Goal: Task Accomplishment & Management: Complete application form

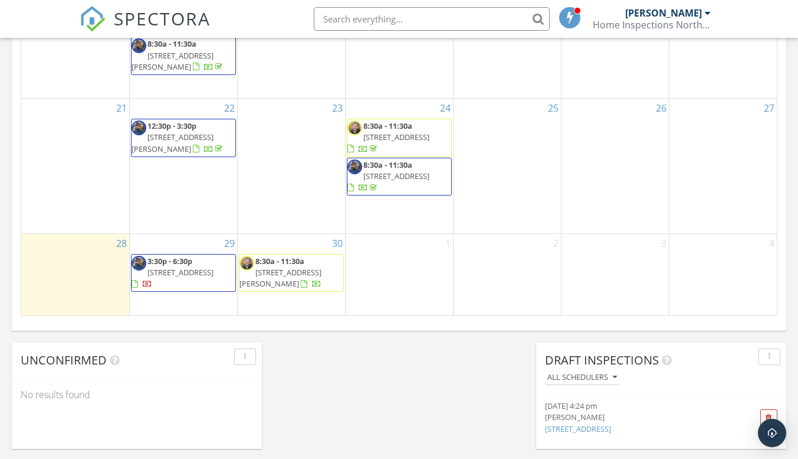
scroll to position [6, 6]
click at [187, 286] on div "29 3:30p - 6:30p 206 C St, Deer Park 99006" at bounding box center [183, 274] width 107 height 81
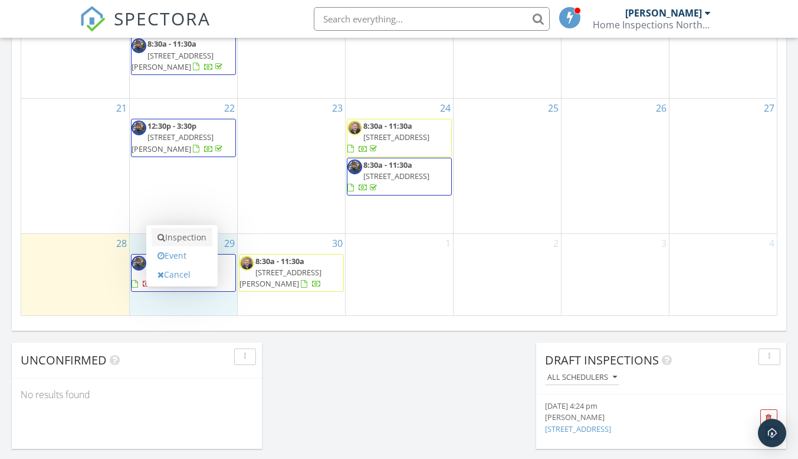
click at [171, 234] on link "Inspection" at bounding box center [182, 237] width 61 height 19
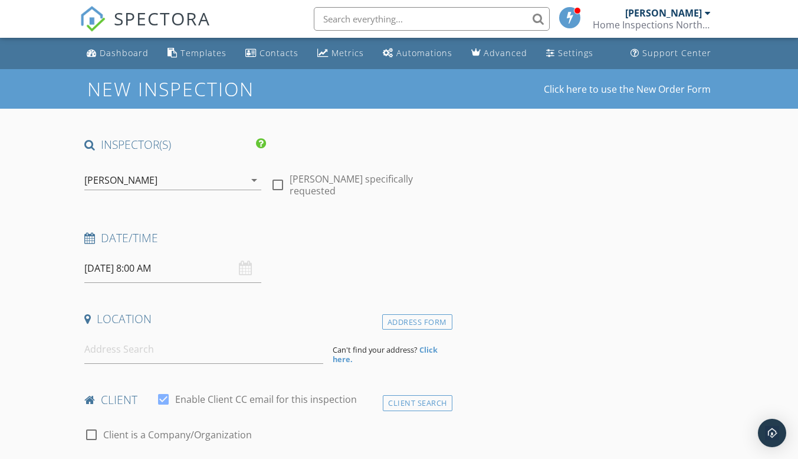
click at [195, 267] on input "09/29/2025 8:00 AM" at bounding box center [172, 268] width 177 height 29
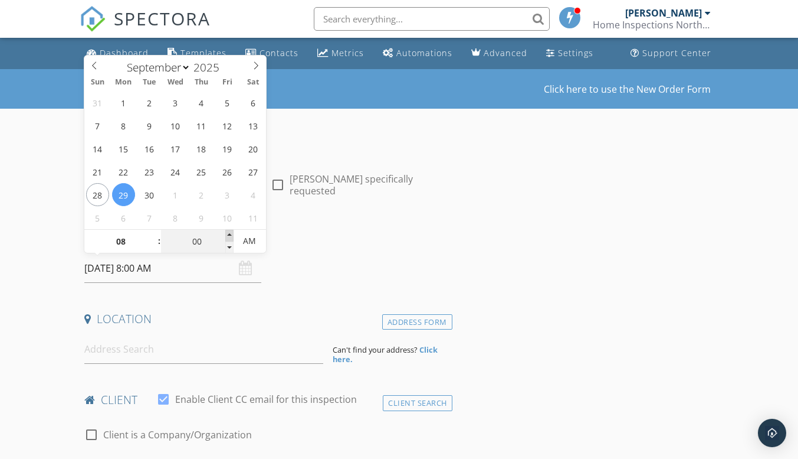
type input "05"
type input "09/29/2025 8:05 AM"
click at [229, 233] on span at bounding box center [229, 236] width 8 height 12
type input "10"
type input "09/29/2025 8:10 AM"
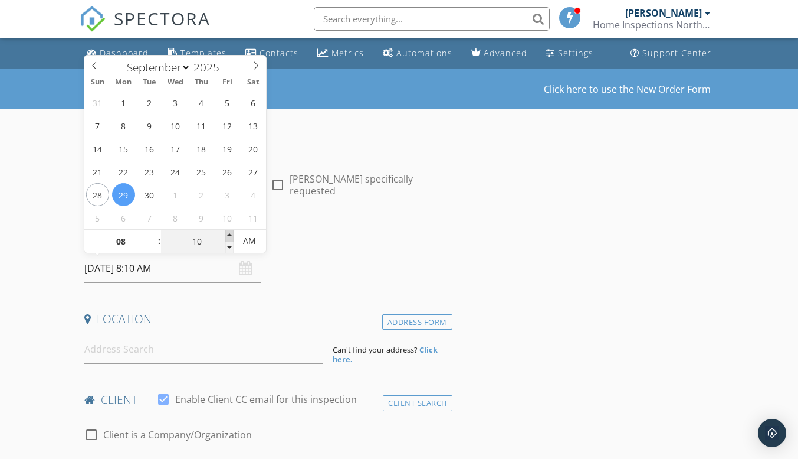
click at [229, 233] on span at bounding box center [229, 236] width 8 height 12
type input "15"
type input "09/29/2025 8:15 AM"
click at [229, 233] on span at bounding box center [229, 236] width 8 height 12
type input "20"
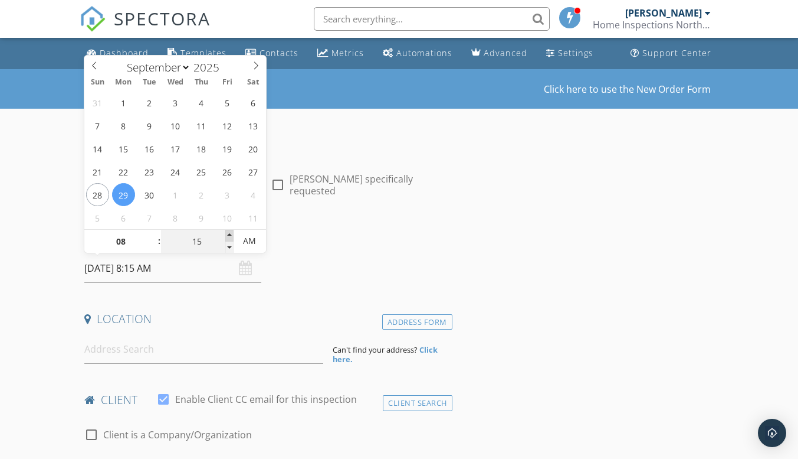
type input "09/29/2025 8:20 AM"
click at [229, 233] on span at bounding box center [229, 236] width 8 height 12
type input "25"
type input "09/29/2025 8:25 AM"
click at [229, 233] on span at bounding box center [229, 236] width 8 height 12
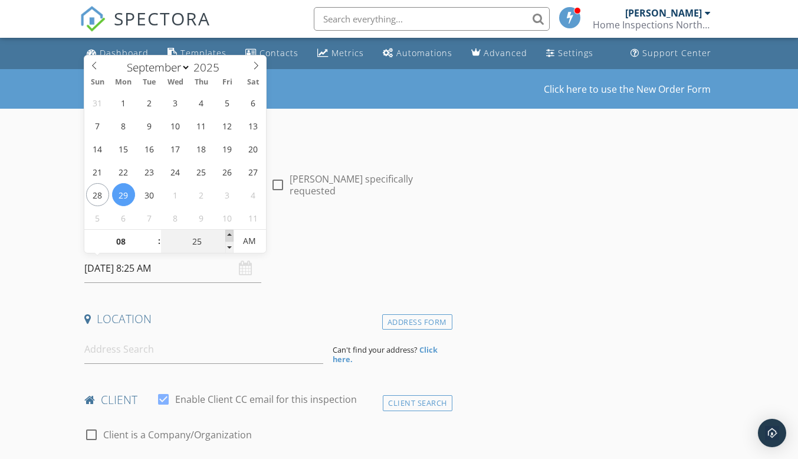
type input "30"
type input "[DATE] 8:30 AM"
click at [229, 233] on span at bounding box center [229, 236] width 8 height 12
type input "35"
type input "09/29/2025 8:35 AM"
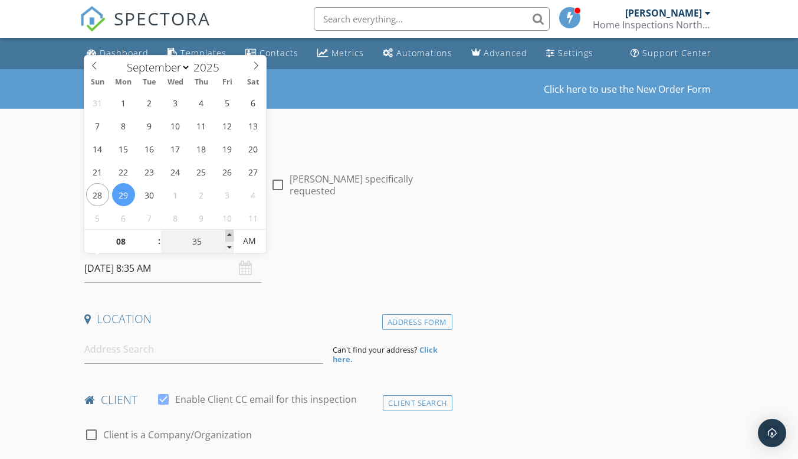
click at [229, 233] on span at bounding box center [229, 236] width 8 height 12
type input "30"
type input "[DATE] 8:30 AM"
click at [232, 248] on span at bounding box center [229, 247] width 8 height 12
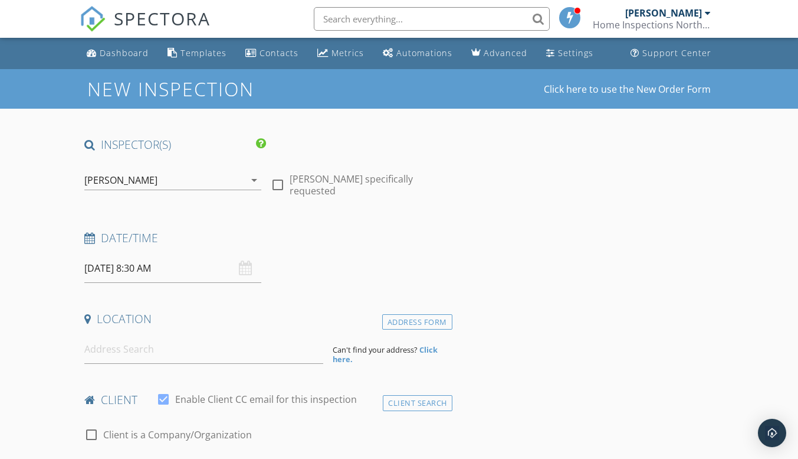
click at [444, 269] on div "Date/Time 09/29/2025 8:30 AM" at bounding box center [266, 256] width 372 height 53
click at [154, 342] on input at bounding box center [203, 349] width 239 height 29
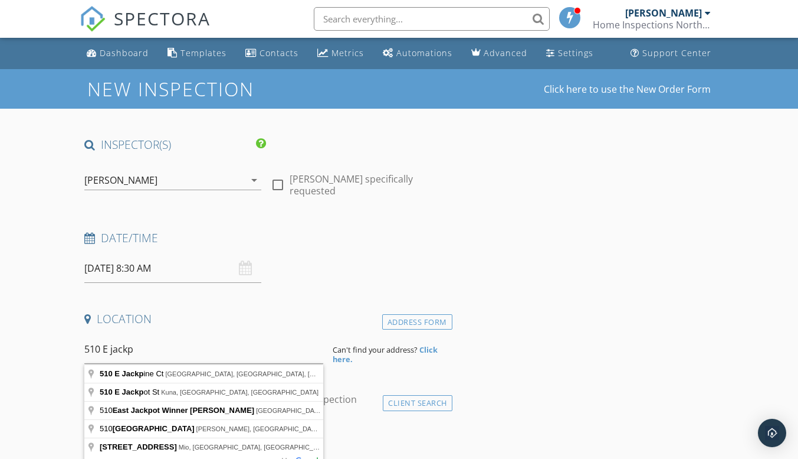
type input "510 E Jackpine Ct, Spokane, WA, USA"
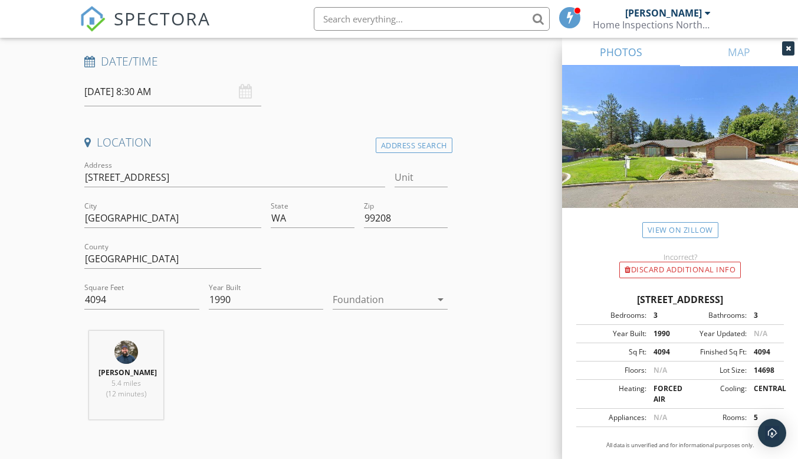
scroll to position [177, 0]
click at [444, 296] on icon "arrow_drop_down" at bounding box center [441, 299] width 14 height 14
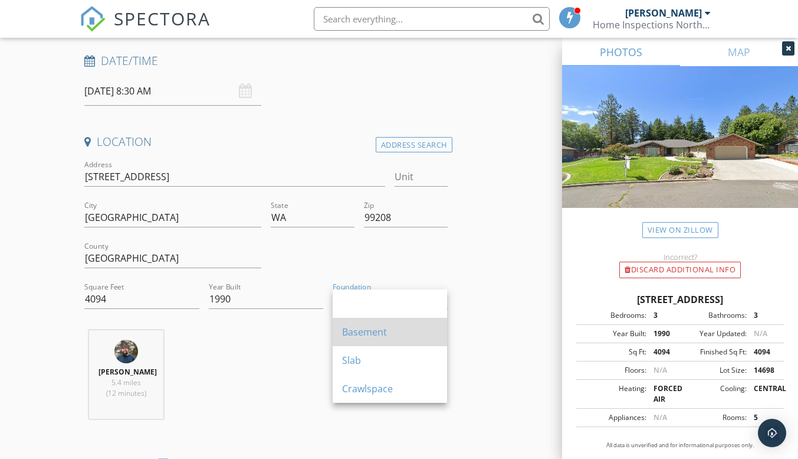
click at [403, 330] on div "Basement" at bounding box center [390, 332] width 96 height 14
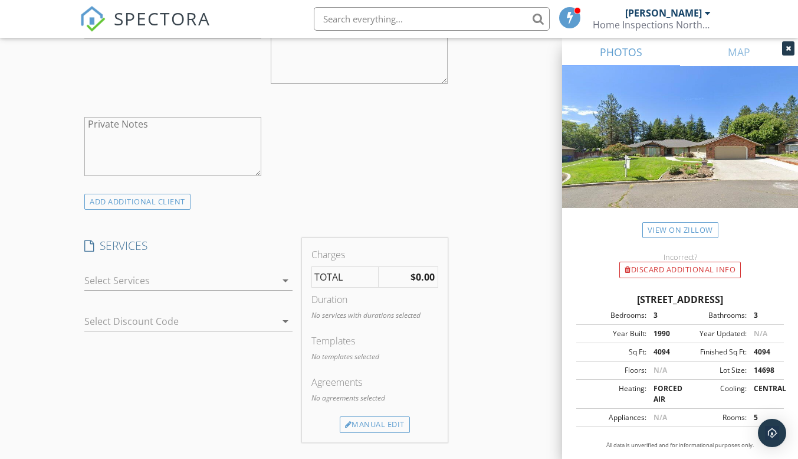
scroll to position [826, 0]
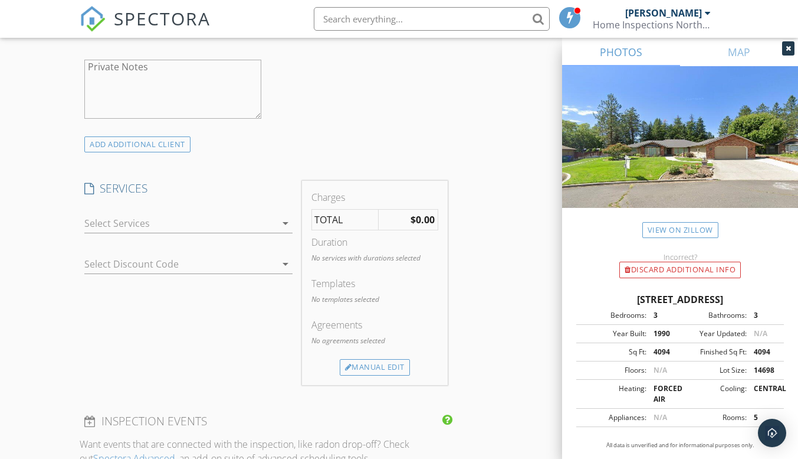
click at [286, 221] on icon "arrow_drop_down" at bounding box center [286, 223] width 14 height 14
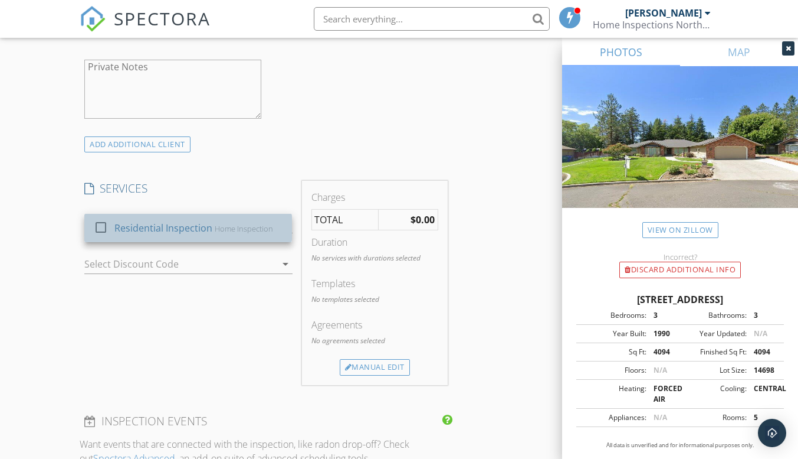
click at [246, 226] on div "Home Inspection" at bounding box center [244, 228] width 58 height 9
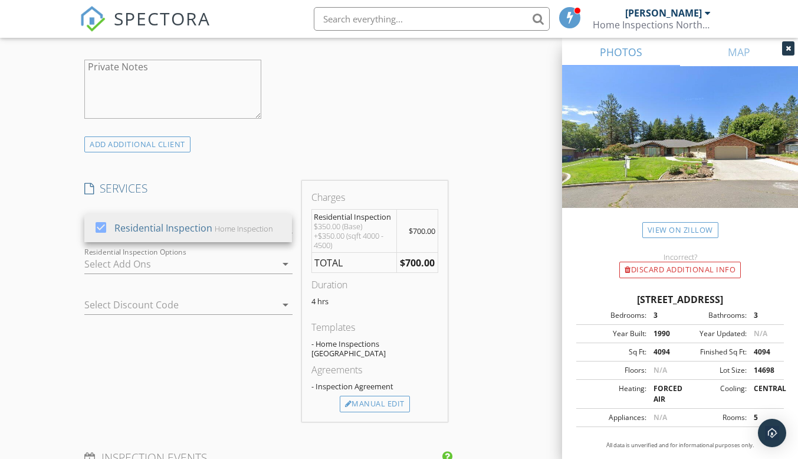
click at [505, 228] on div "INSPECTOR(S) check_box Mike Cole PRIMARY check_box_outline_blank Adam Inge Mike…" at bounding box center [399, 297] width 639 height 1972
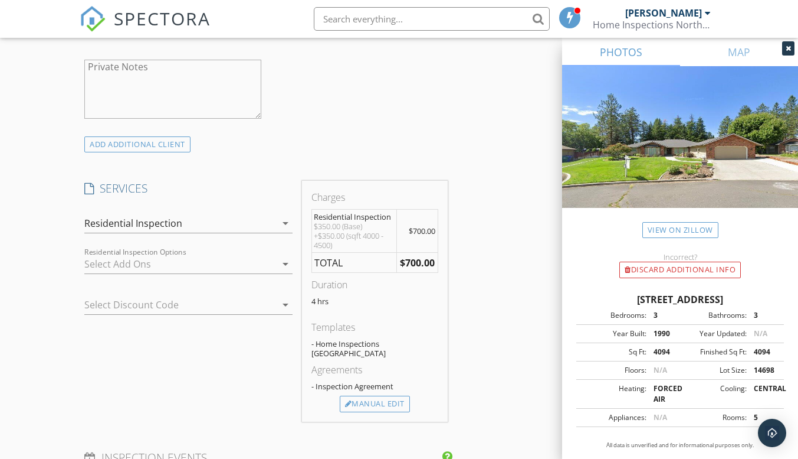
click at [284, 264] on icon "arrow_drop_down" at bounding box center [286, 264] width 14 height 14
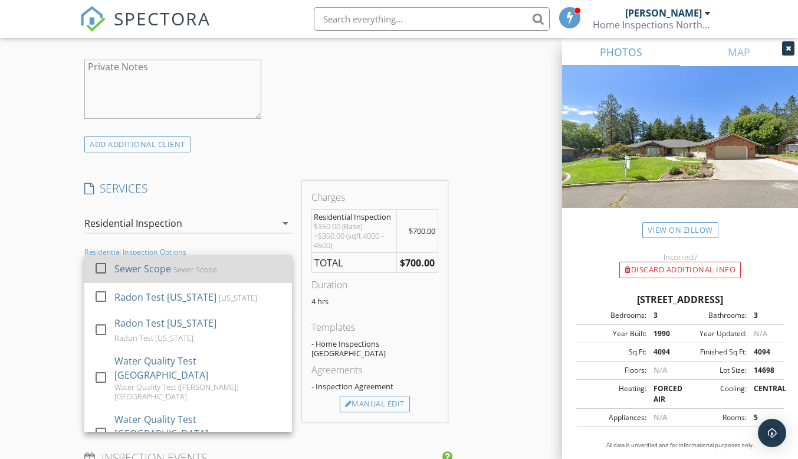
click at [251, 269] on div "Sewer Scope Sewer Scope" at bounding box center [198, 269] width 168 height 24
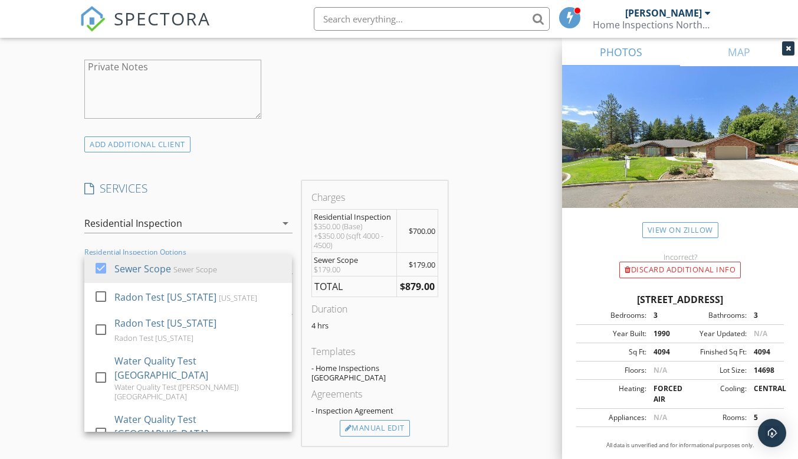
click at [528, 332] on div "INSPECTOR(S) check_box Mike Cole PRIMARY check_box_outline_blank Adam Inge Mike…" at bounding box center [399, 309] width 639 height 1996
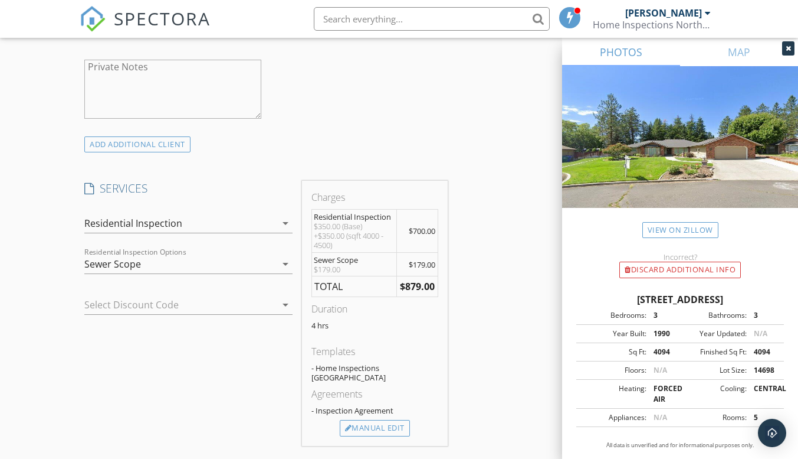
click at [286, 307] on icon "arrow_drop_down" at bounding box center [286, 304] width 14 height 14
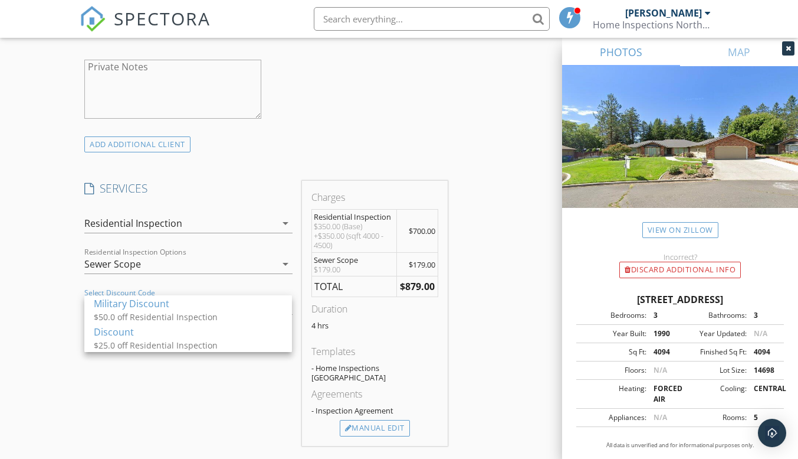
click at [509, 330] on div "INSPECTOR(S) check_box Mike Cole PRIMARY check_box_outline_blank Adam Inge Mike…" at bounding box center [399, 309] width 639 height 1996
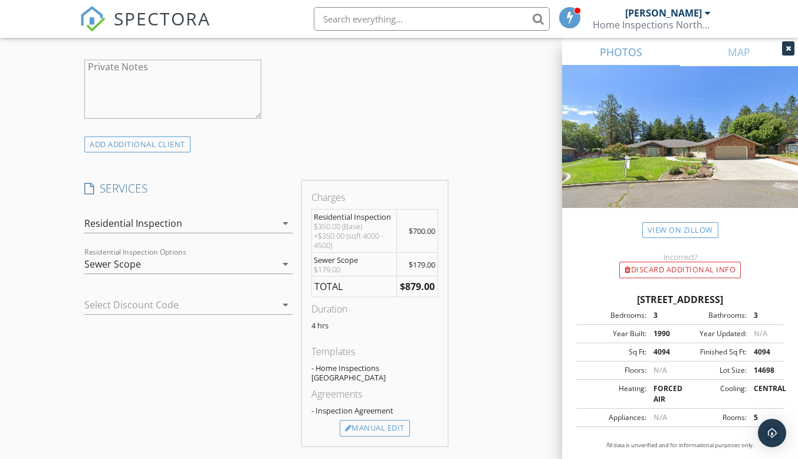
click at [284, 259] on icon "arrow_drop_down" at bounding box center [286, 264] width 14 height 14
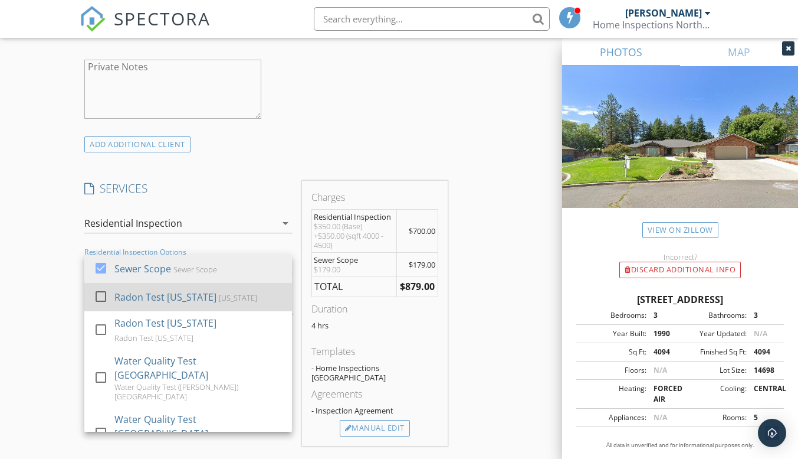
click at [257, 294] on div "Washington" at bounding box center [238, 297] width 38 height 9
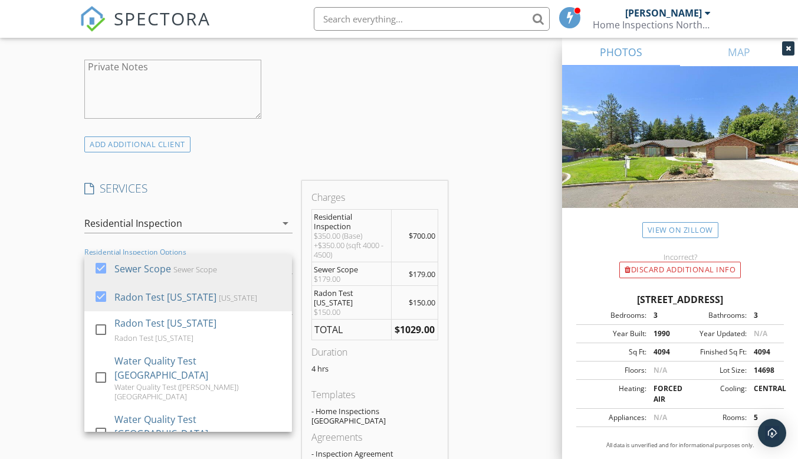
click at [509, 343] on div "INSPECTOR(S) check_box Mike Cole PRIMARY check_box_outline_blank Adam Inge Mike…" at bounding box center [399, 330] width 639 height 2038
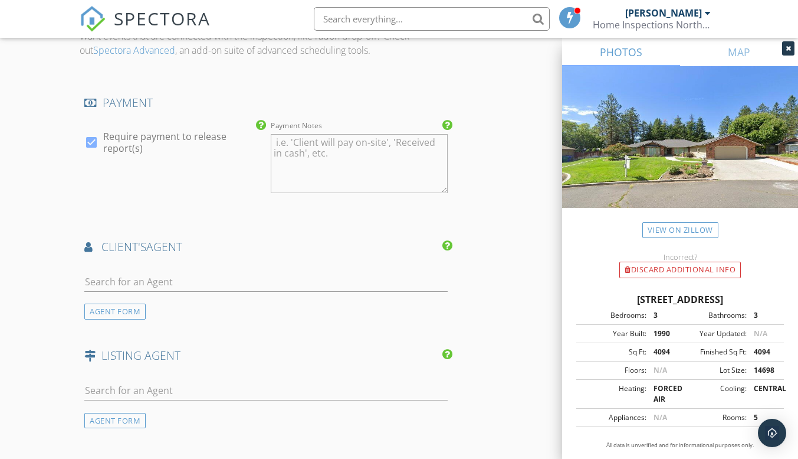
scroll to position [1357, 0]
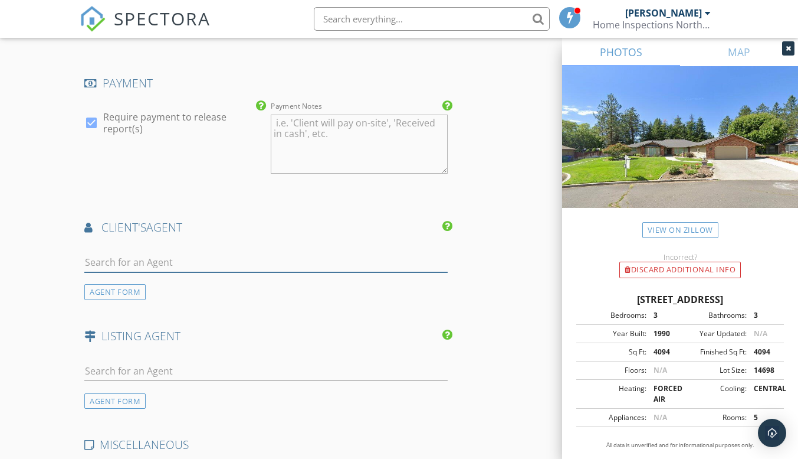
click at [121, 253] on input "text" at bounding box center [265, 262] width 363 height 19
type input "[PERSON_NAME]"
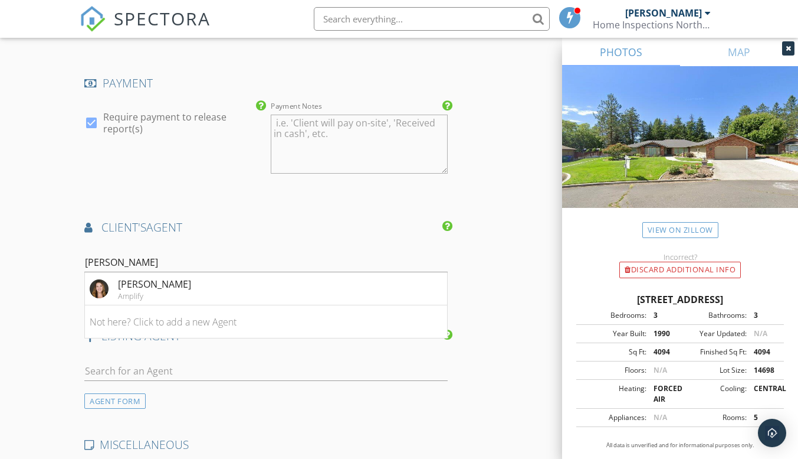
click at [153, 277] on div "[PERSON_NAME]" at bounding box center [154, 284] width 73 height 14
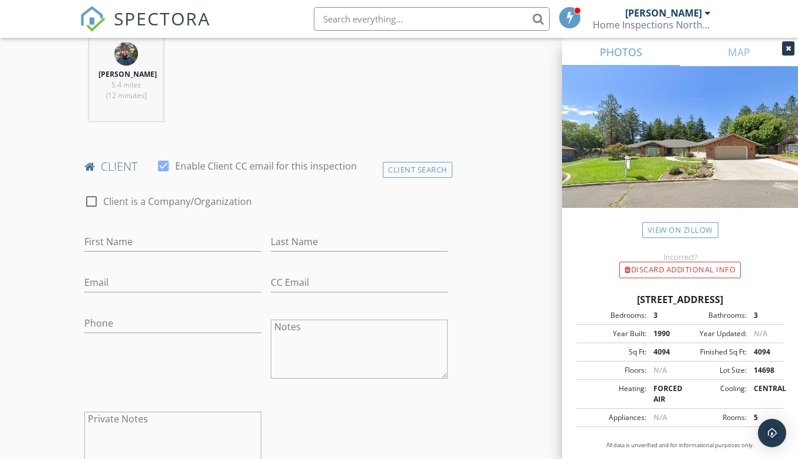
scroll to position [472, 0]
click at [106, 237] on input "First Name" at bounding box center [172, 243] width 177 height 19
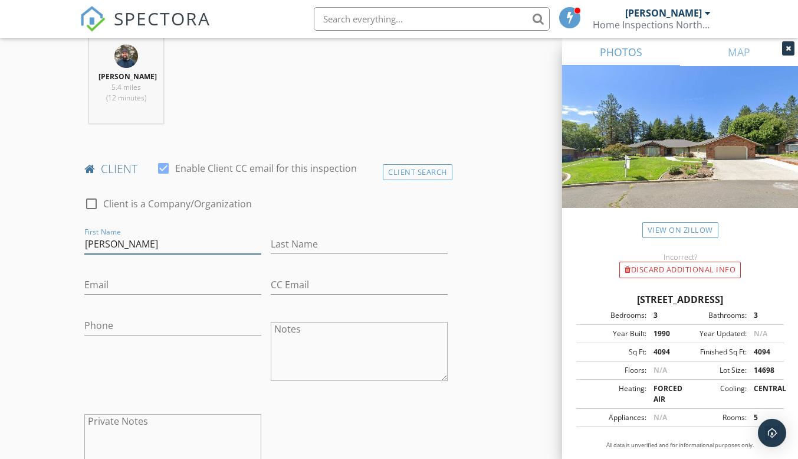
type input "[PERSON_NAME]"
click at [292, 248] on input "Last Name" at bounding box center [359, 243] width 177 height 19
type input "[PERSON_NAME]"
click at [90, 286] on input "Email" at bounding box center [172, 284] width 177 height 19
click at [162, 166] on div at bounding box center [163, 168] width 20 height 20
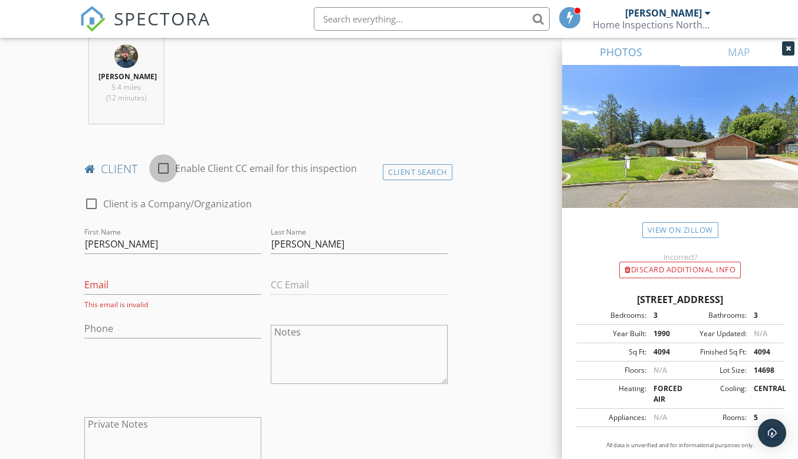
click at [162, 166] on div at bounding box center [163, 168] width 20 height 20
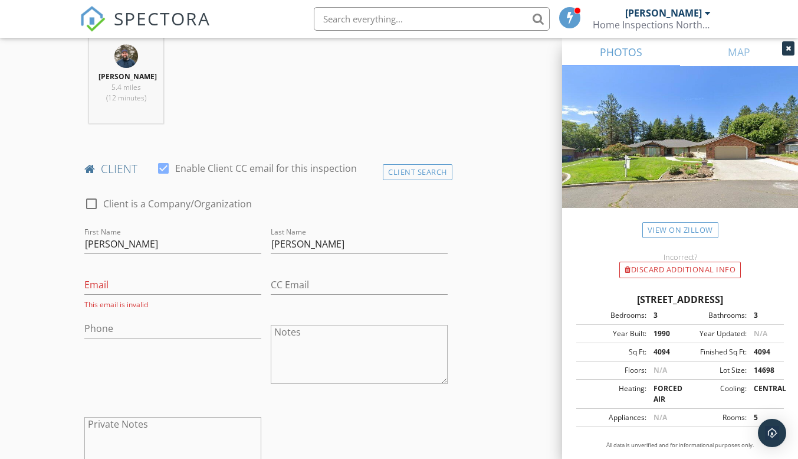
click at [162, 166] on div at bounding box center [163, 168] width 20 height 20
click at [299, 287] on div "CC Email" at bounding box center [359, 288] width 186 height 44
click at [280, 274] on div "CC Email" at bounding box center [359, 288] width 186 height 44
click at [162, 169] on div at bounding box center [163, 168] width 20 height 20
checkbox input "true"
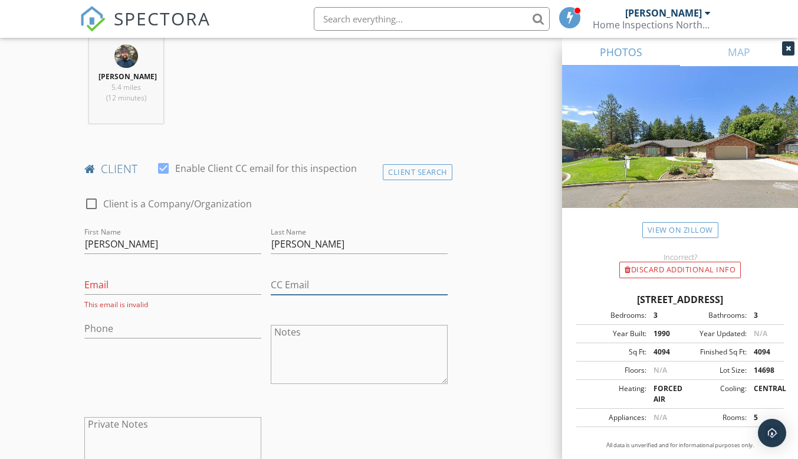
click at [284, 283] on input "CC Email" at bounding box center [359, 284] width 177 height 19
click at [99, 283] on input "Email" at bounding box center [172, 284] width 177 height 19
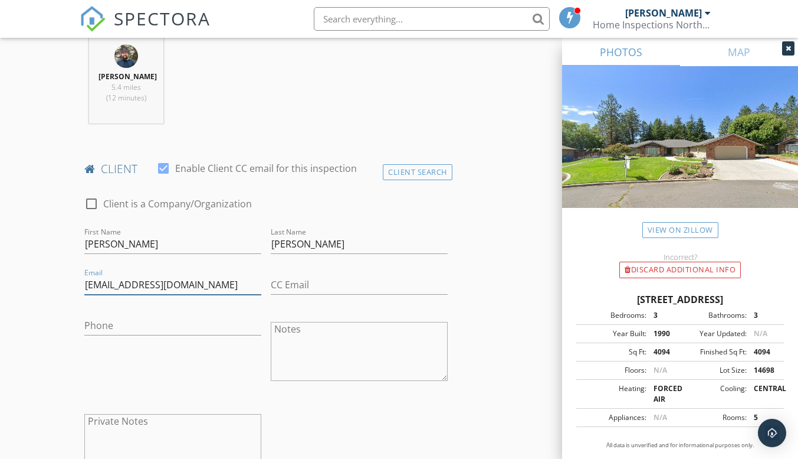
type input "[EMAIL_ADDRESS][DOMAIN_NAME]"
click at [304, 281] on input "CC Email" at bounding box center [359, 284] width 177 height 19
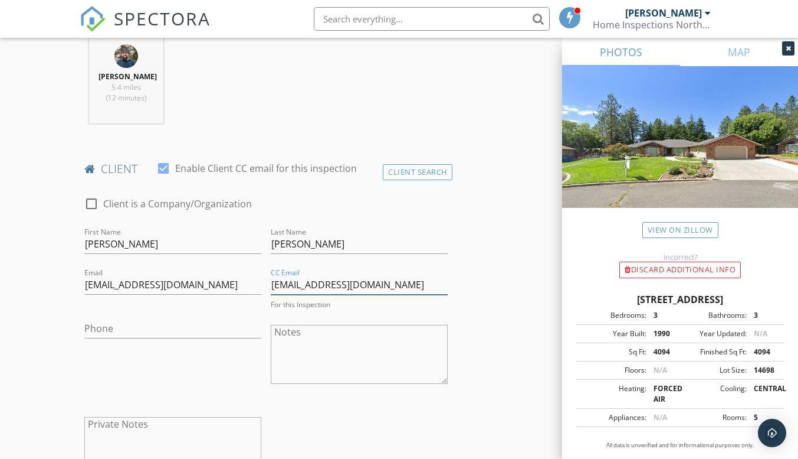
type input "[EMAIL_ADDRESS][DOMAIN_NAME]"
click at [102, 326] on input "Phone" at bounding box center [172, 328] width 177 height 19
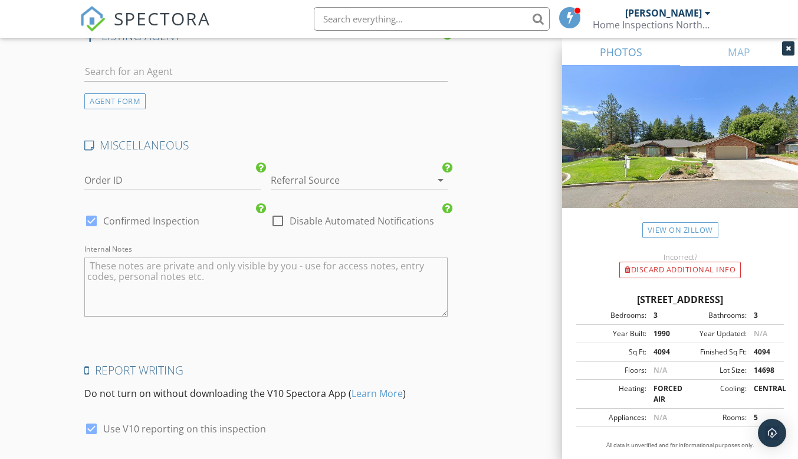
scroll to position [2004, 0]
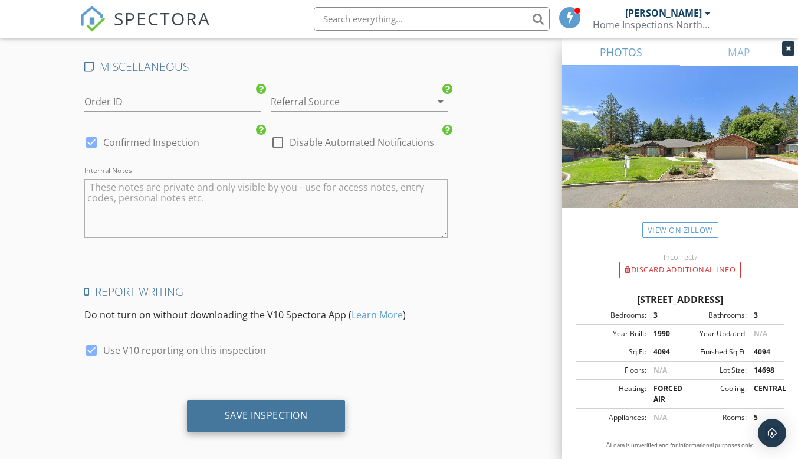
type input "[PHONE_NUMBER]"
click at [280, 409] on div "Save Inspection" at bounding box center [266, 415] width 83 height 12
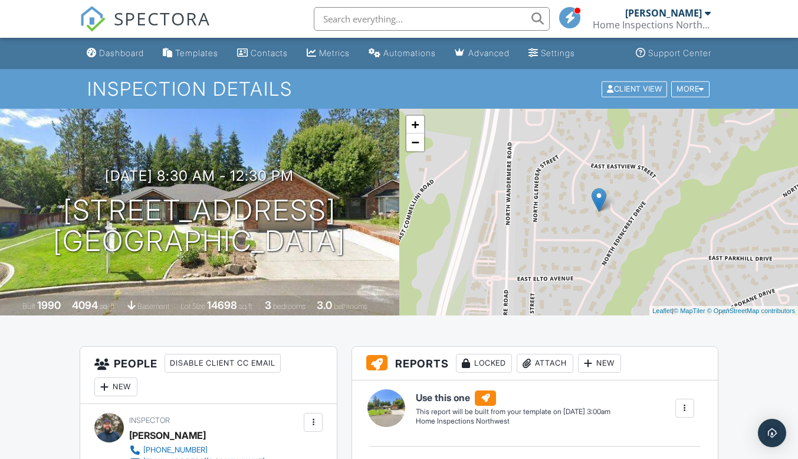
click at [111, 47] on link "Dashboard" at bounding box center [115, 53] width 67 height 22
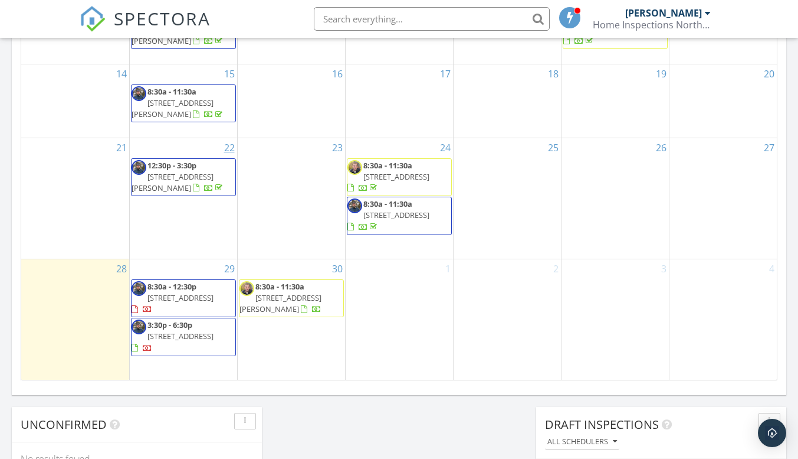
scroll to position [767, 0]
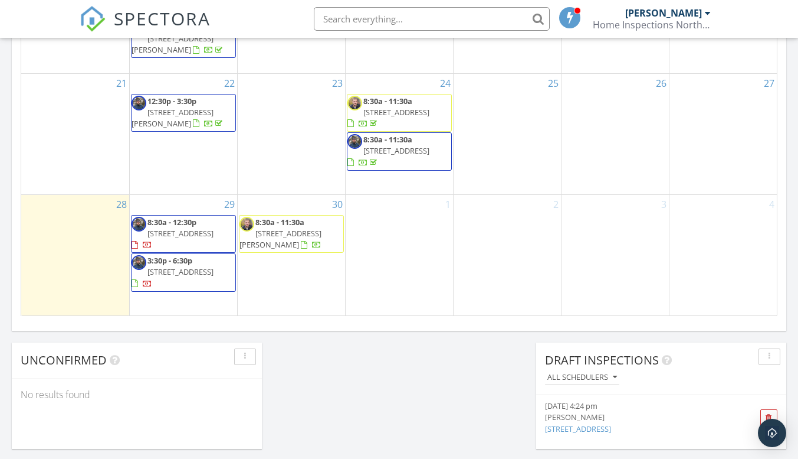
click at [197, 273] on link "3:30p - 6:30p [STREET_ADDRESS]" at bounding box center [173, 271] width 82 height 33
